Goal: Find specific page/section

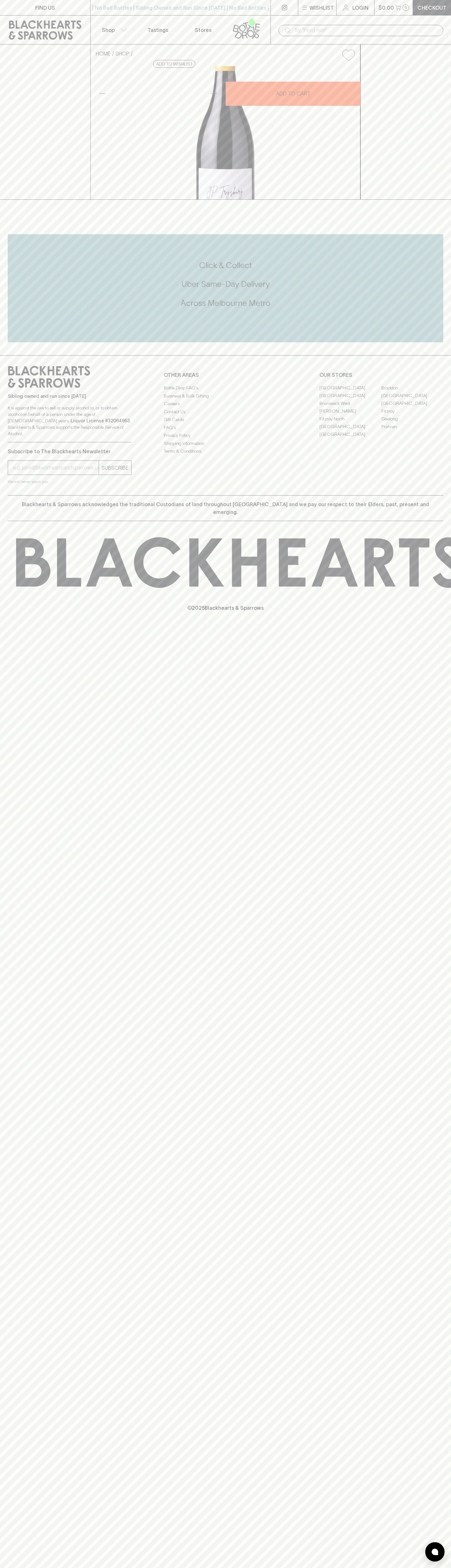
click at [24, 4] on link "FIND US" at bounding box center [45, 7] width 91 height 15
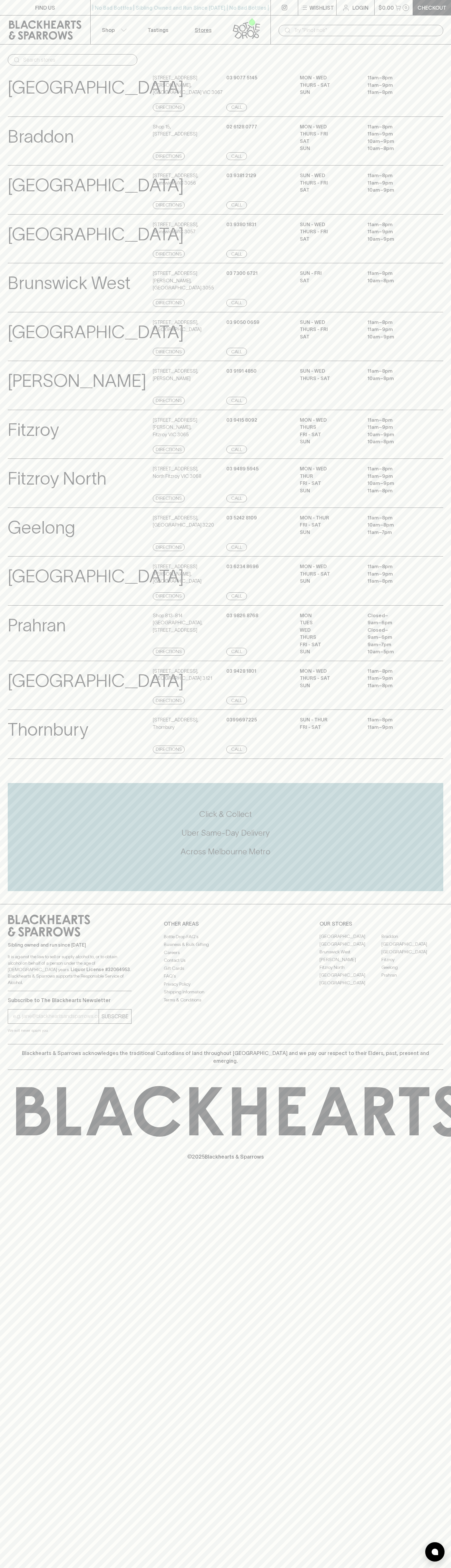
click at [437, 1287] on div "FIND US | No Bad Bottles | Sibling Owned and Run Since 2006 | No Bad Bottles | …" at bounding box center [226, 784] width 451 height 1568
click at [156, 1568] on html "FIND US | No Bad Bottles | Sibling Owned and Run Since 2006 | No Bad Bottles | …" at bounding box center [226, 784] width 451 height 1568
click at [32, 986] on p "It is against the law to sell or supply alcohol to, or to obtain alcohol on beh…" at bounding box center [70, 969] width 124 height 33
